Goal: Check status: Check status

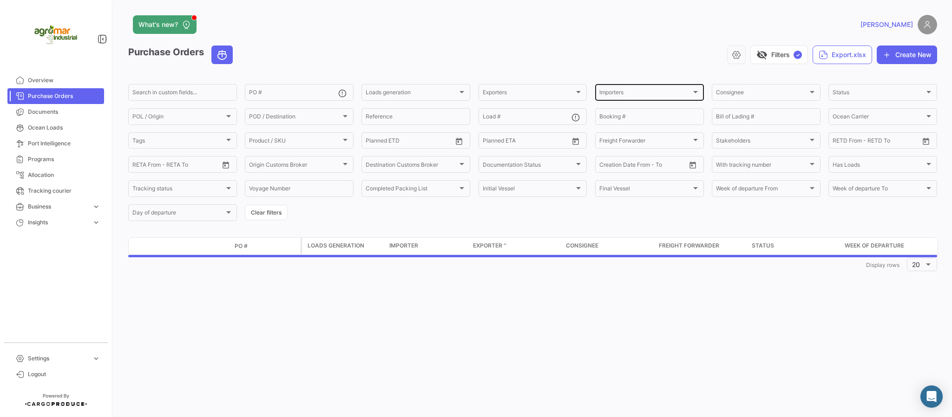
click at [640, 93] on div "Importers" at bounding box center [645, 94] width 92 height 7
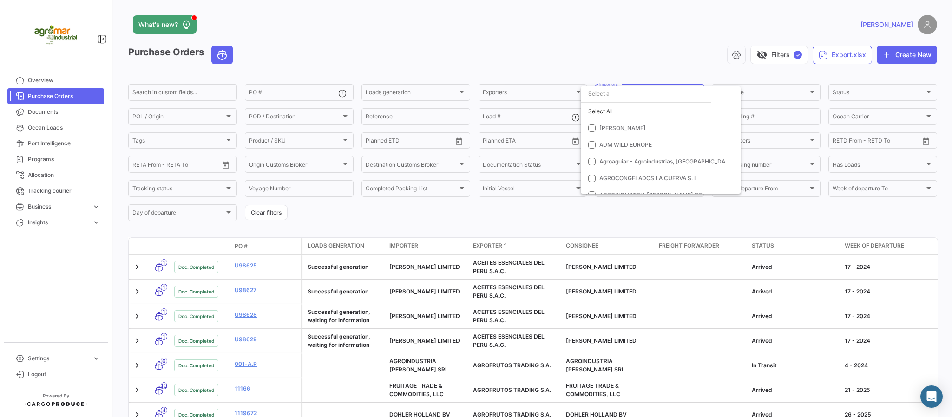
click at [640, 93] on input "dropdown search" at bounding box center [646, 93] width 130 height 17
type input "TRE"
click at [700, 96] on mat-icon "close" at bounding box center [699, 97] width 11 height 11
click at [532, 83] on div at bounding box center [476, 208] width 952 height 417
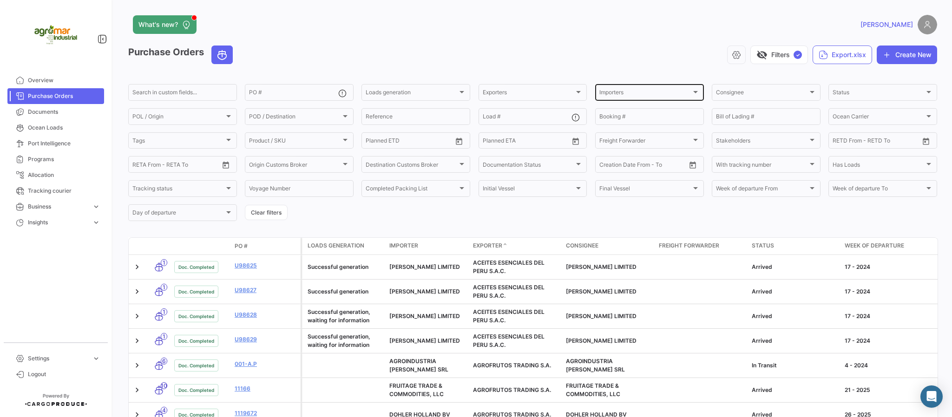
click at [642, 99] on div "Importers Importers" at bounding box center [649, 92] width 100 height 18
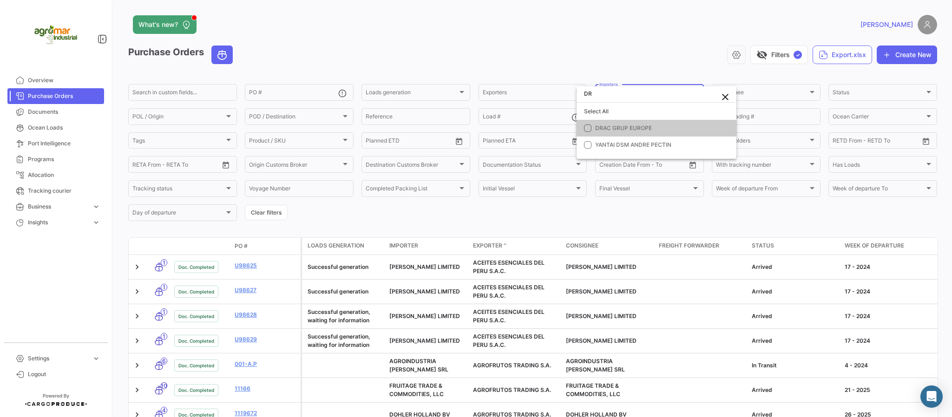
type input "DR"
click at [644, 123] on mat-option "DRAC GRUP EUROPE" at bounding box center [657, 128] width 160 height 17
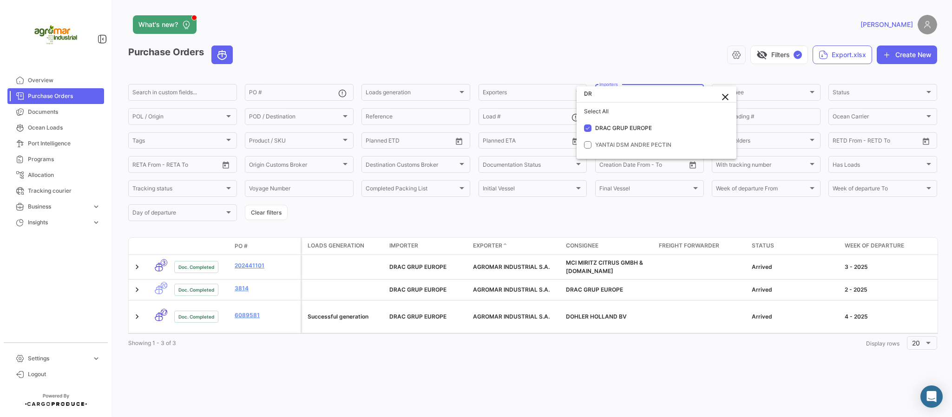
drag, startPoint x: 369, startPoint y: 331, endPoint x: 378, endPoint y: 331, distance: 8.4
click at [378, 331] on div at bounding box center [476, 208] width 952 height 417
click at [252, 220] on button "Clear filters" at bounding box center [266, 212] width 43 height 15
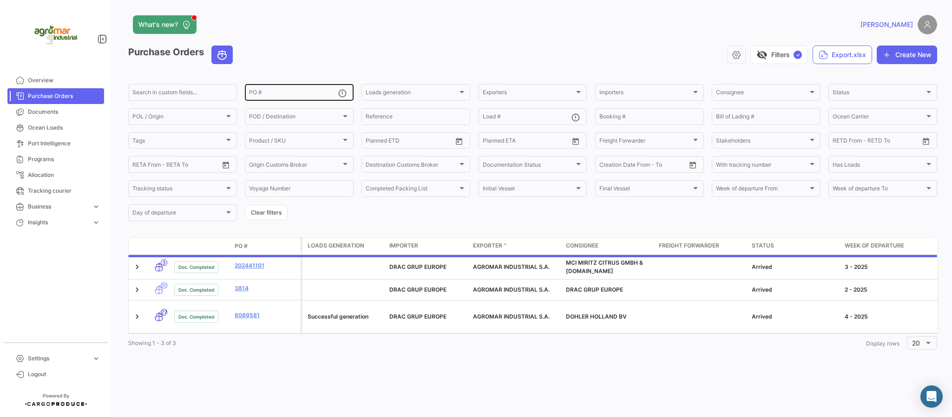
click at [284, 100] on div "PO #" at bounding box center [293, 92] width 89 height 18
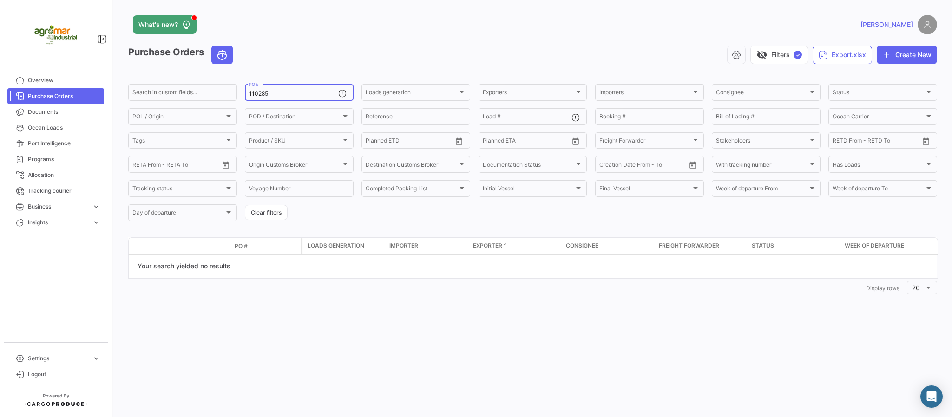
click at [254, 97] on input "110285" at bounding box center [293, 94] width 89 height 7
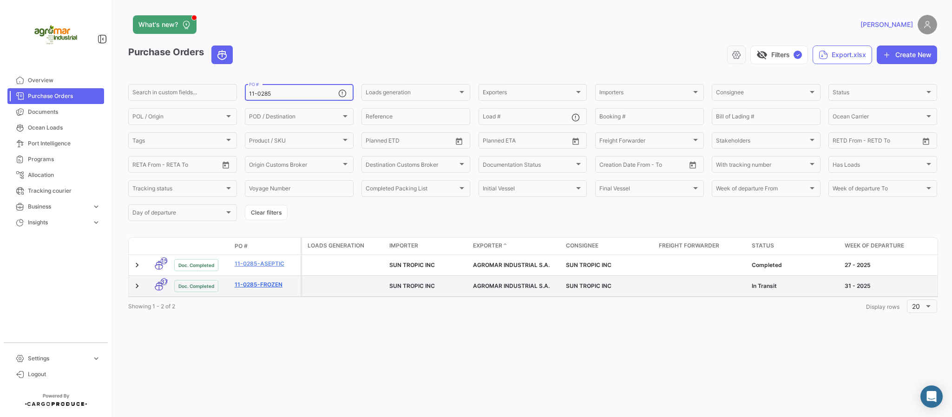
type input "11-0285"
click at [279, 283] on link "11-0285-FROZEN" at bounding box center [266, 285] width 62 height 8
click at [274, 288] on link "11-0285-FROZEN" at bounding box center [266, 285] width 62 height 8
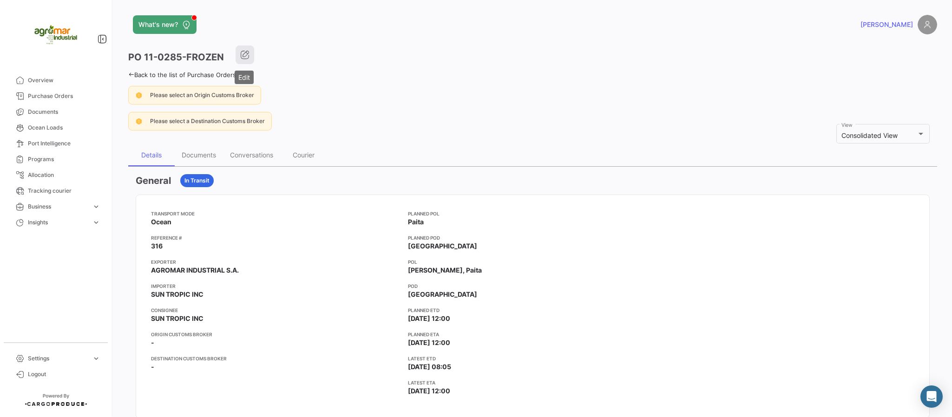
click at [239, 53] on button "button" at bounding box center [245, 55] width 19 height 19
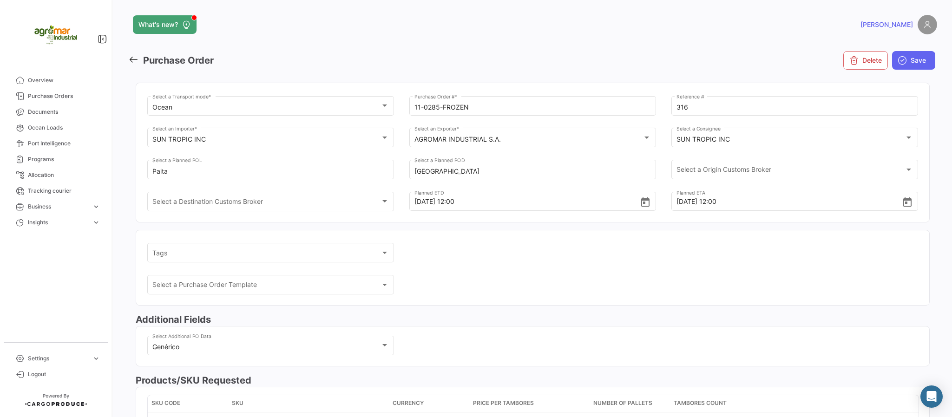
click at [130, 63] on icon at bounding box center [133, 59] width 10 height 10
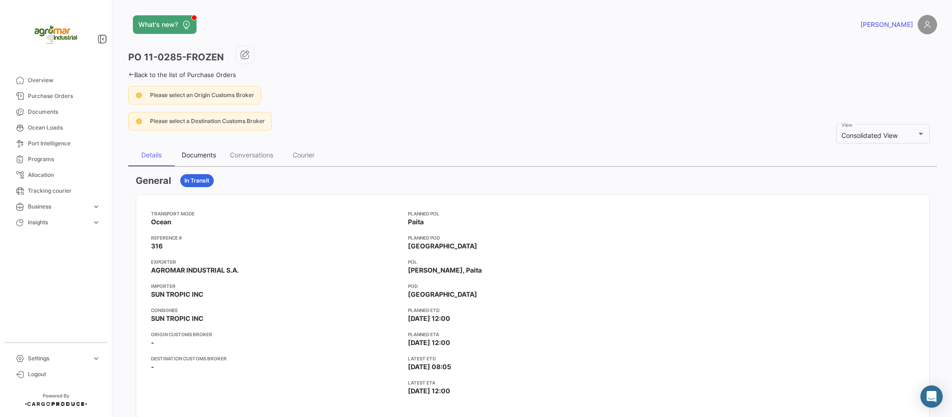
click at [201, 150] on div "Documents" at bounding box center [199, 155] width 48 height 22
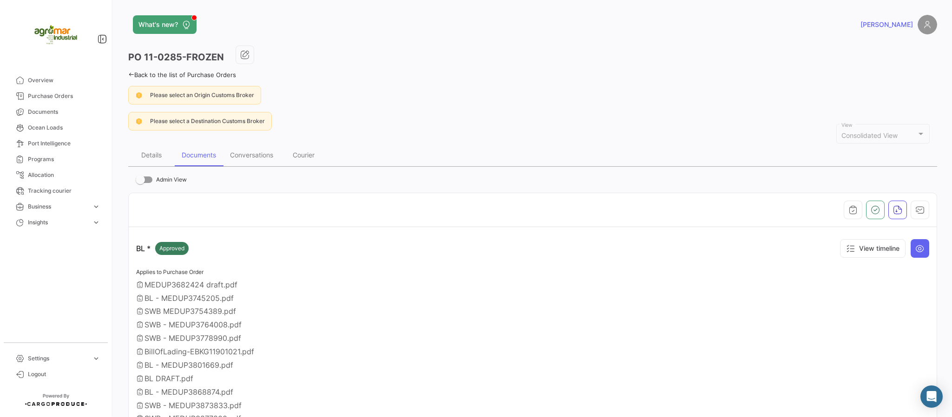
click at [130, 75] on icon at bounding box center [131, 75] width 6 height 6
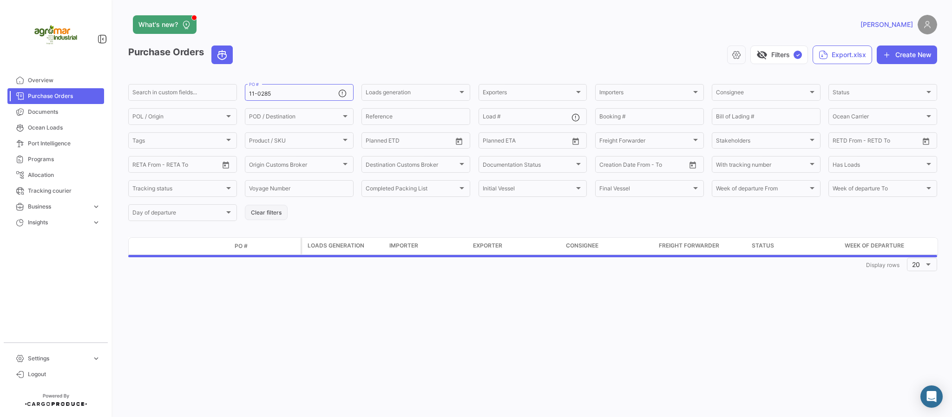
click at [265, 216] on button "Clear filters" at bounding box center [266, 212] width 43 height 15
click at [279, 91] on input "PO #" at bounding box center [293, 94] width 89 height 7
